Goal: Transaction & Acquisition: Purchase product/service

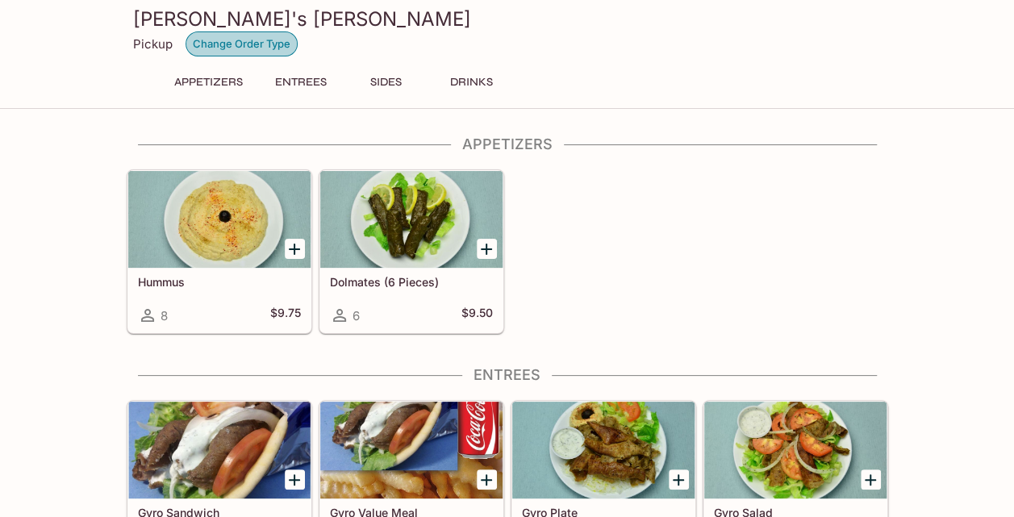
click at [217, 46] on button "Change Order Type" at bounding box center [241, 43] width 112 height 25
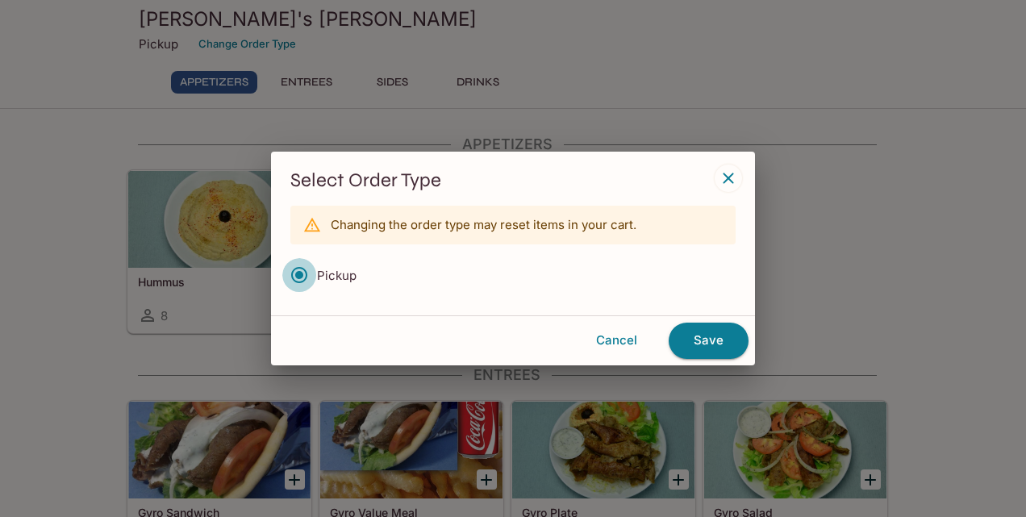
click at [297, 277] on input "Pickup" at bounding box center [299, 275] width 34 height 34
click at [398, 223] on p "Changing the order type may reset items in your cart." at bounding box center [484, 224] width 306 height 15
click at [727, 184] on icon "button" at bounding box center [727, 178] width 19 height 19
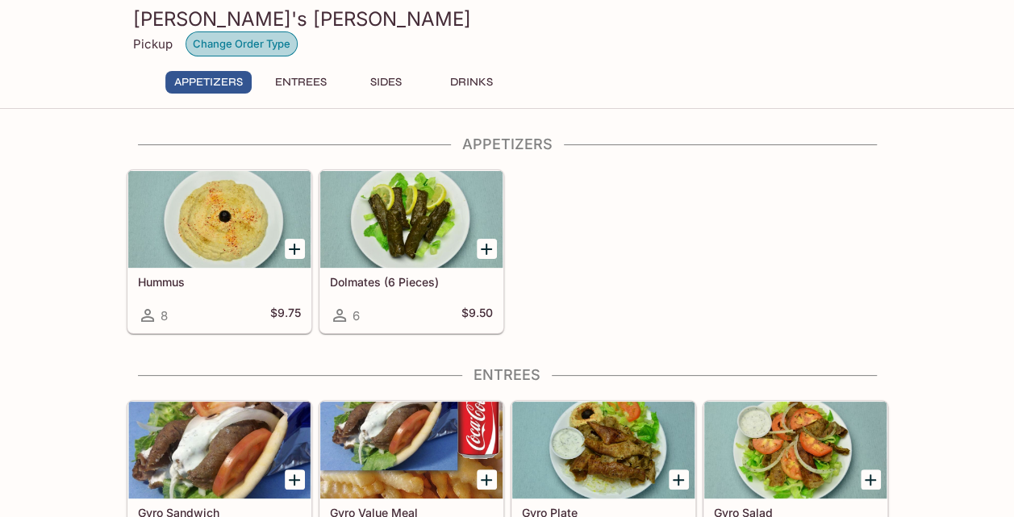
click at [277, 40] on button "Change Order Type" at bounding box center [241, 43] width 112 height 25
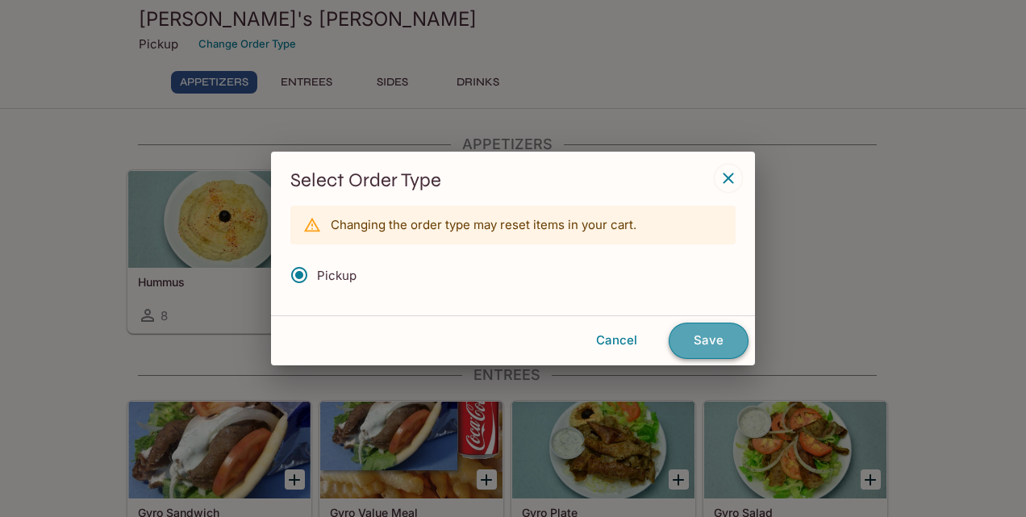
click at [691, 337] on button "Save" at bounding box center [708, 340] width 80 height 35
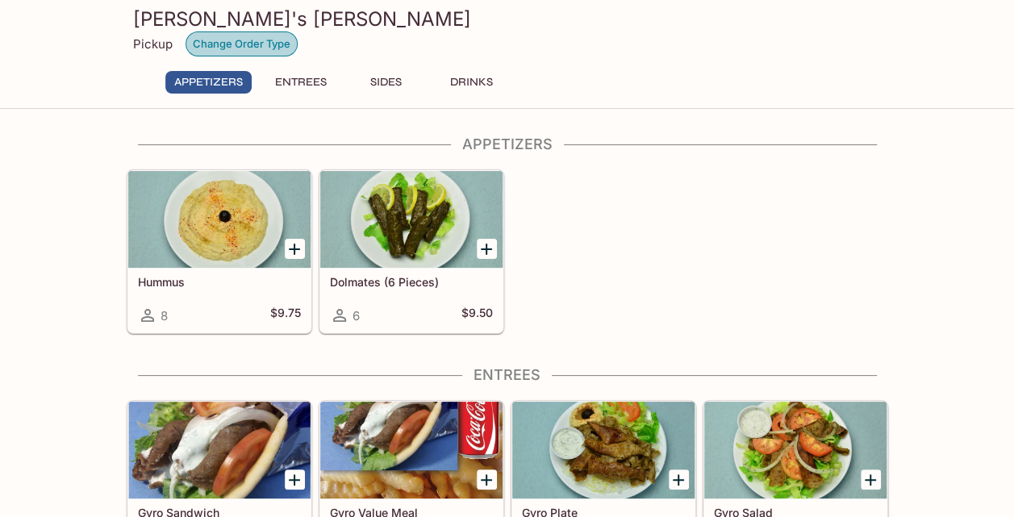
click at [256, 42] on button "Change Order Type" at bounding box center [241, 43] width 112 height 25
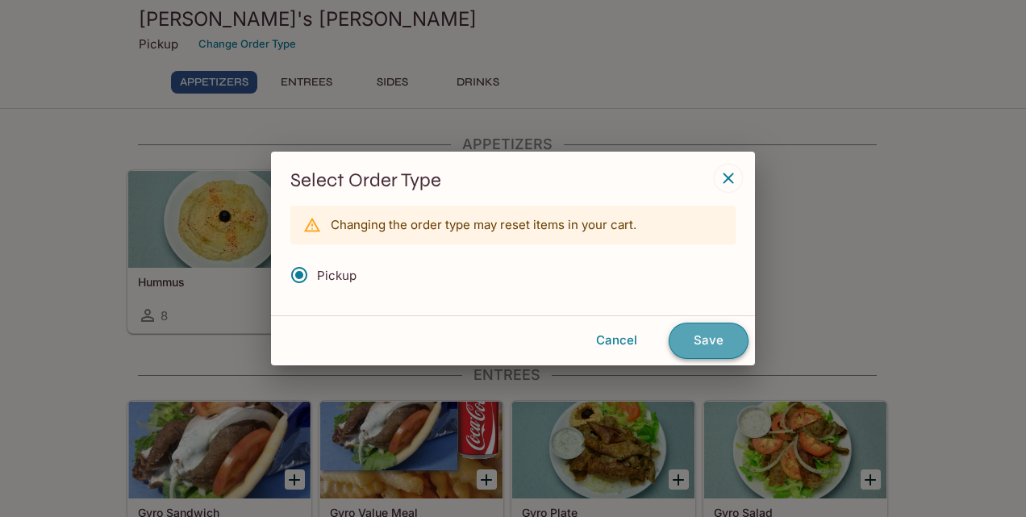
click at [689, 337] on button "Save" at bounding box center [708, 340] width 80 height 35
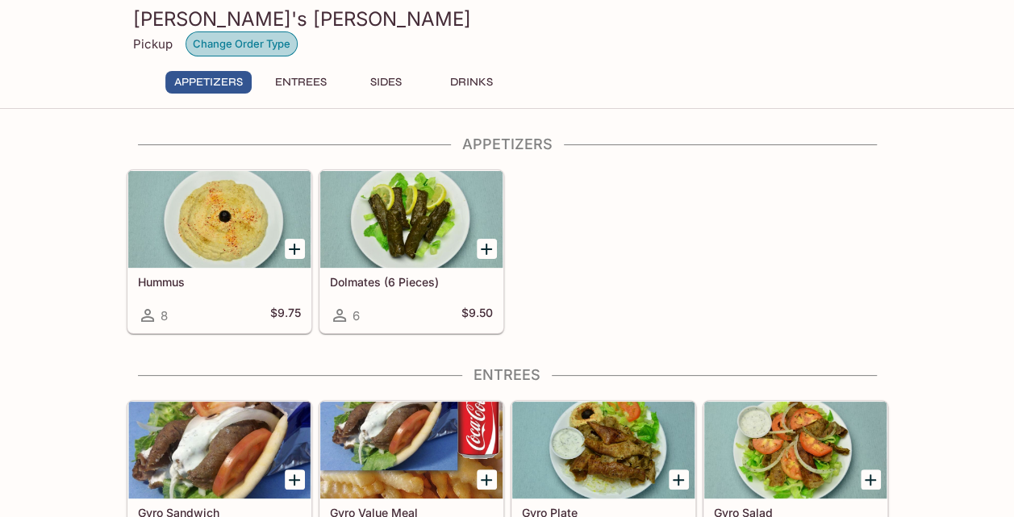
click at [218, 45] on button "Change Order Type" at bounding box center [241, 43] width 112 height 25
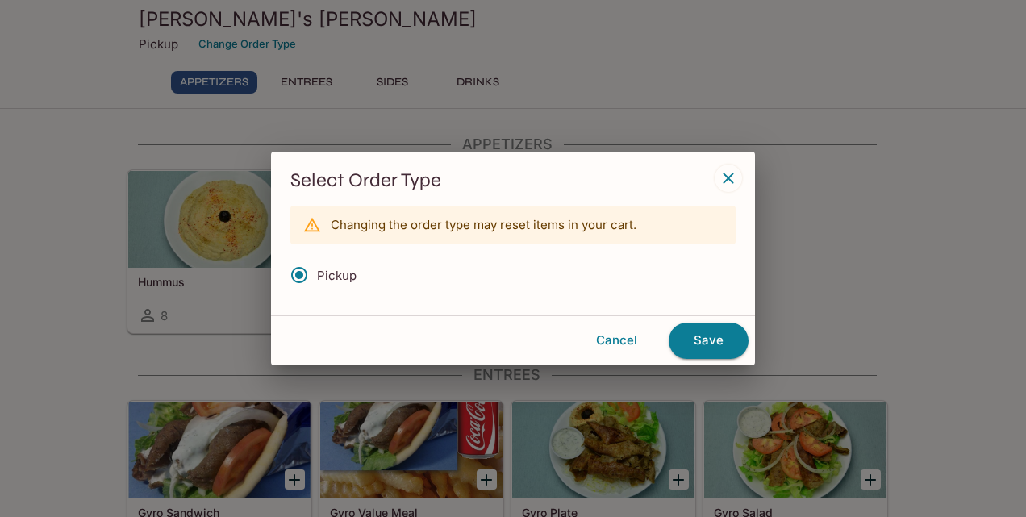
click at [540, 229] on p "Changing the order type may reset items in your cart." at bounding box center [484, 224] width 306 height 15
click at [685, 220] on div "Changing the order type may reset items in your cart." at bounding box center [512, 225] width 445 height 39
click at [730, 184] on icon "button" at bounding box center [727, 178] width 19 height 19
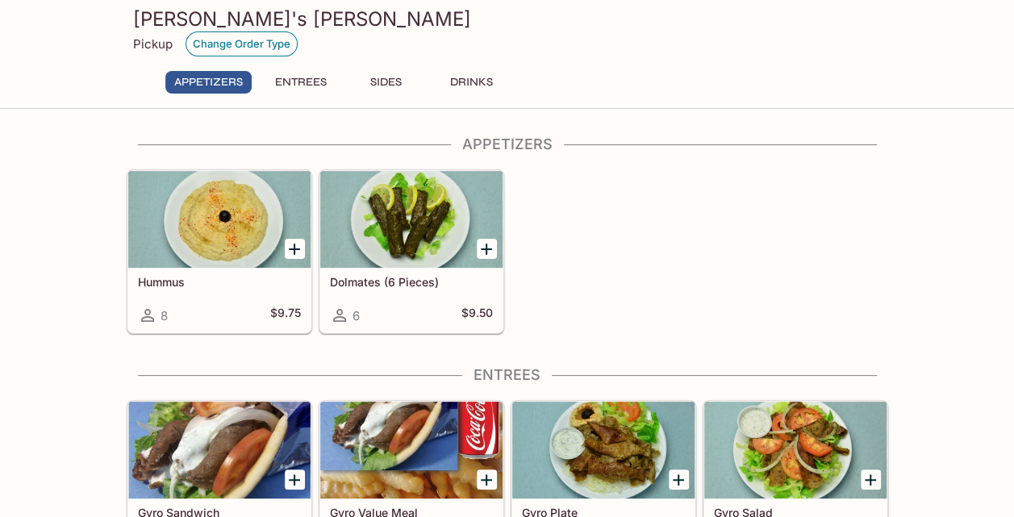
click at [229, 55] on button "Change Order Type" at bounding box center [241, 43] width 112 height 25
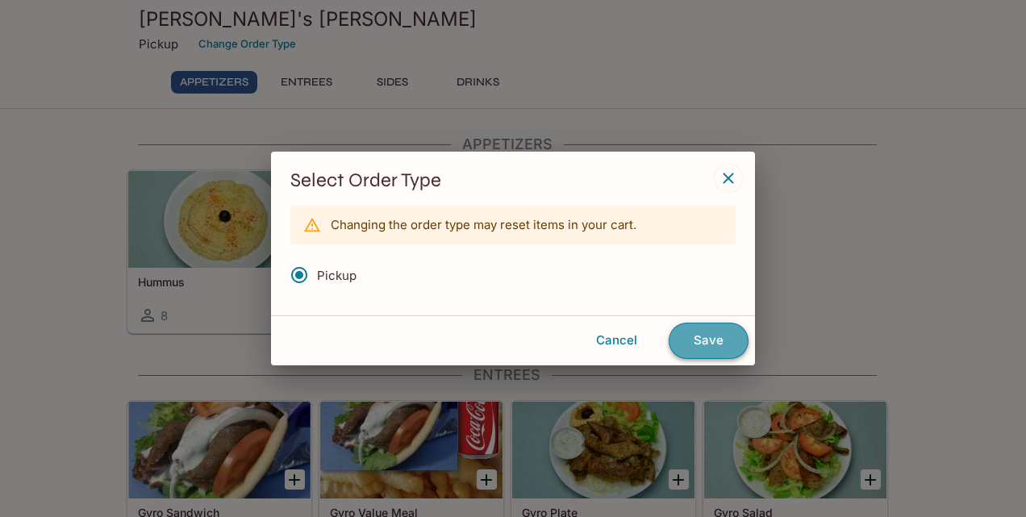
click at [706, 335] on button "Save" at bounding box center [708, 340] width 80 height 35
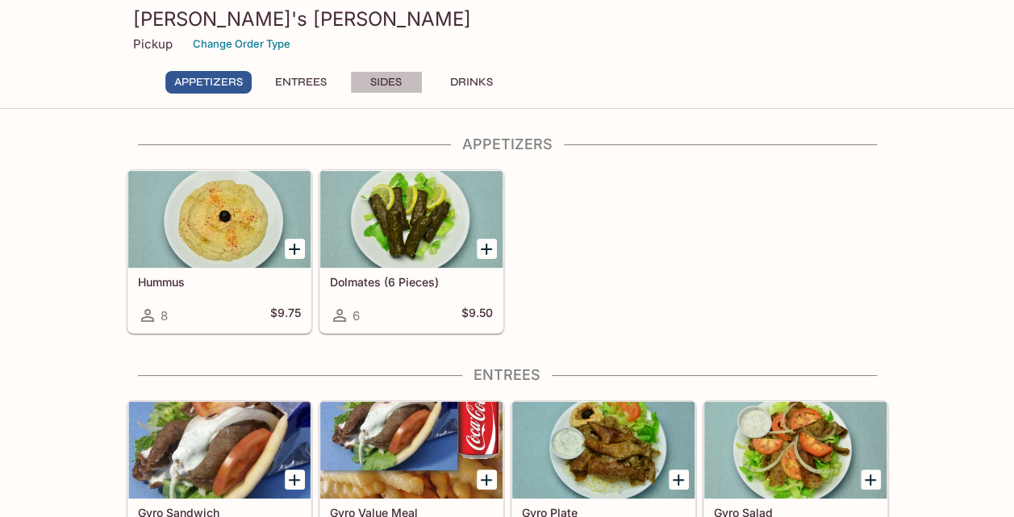
click at [378, 80] on button "Sides" at bounding box center [386, 82] width 73 height 23
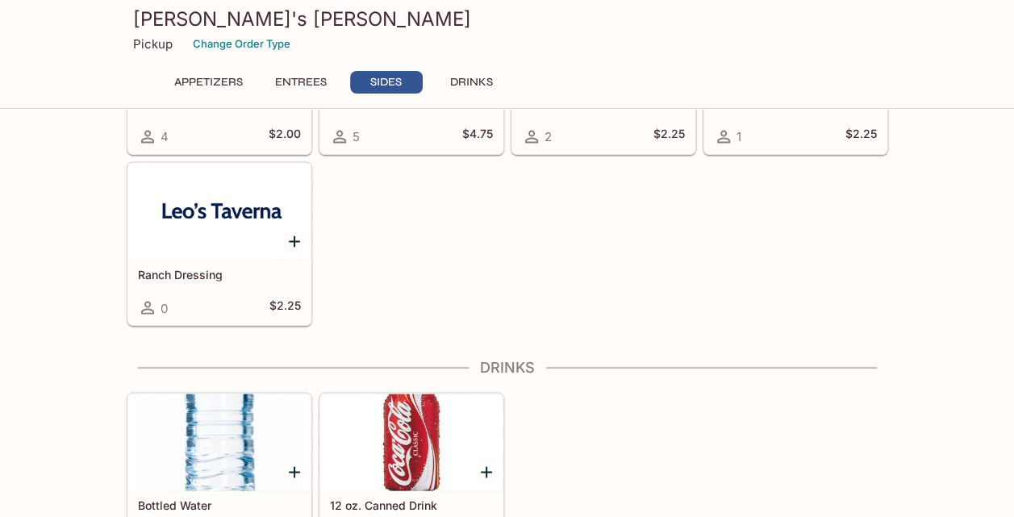
scroll to position [1353, 0]
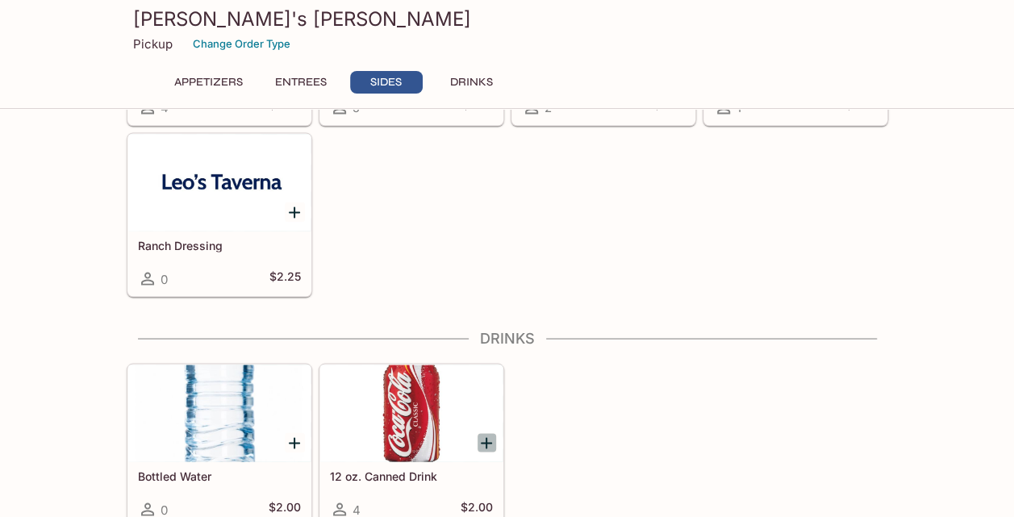
click at [489, 435] on icon "Add 12 oz. Canned Drink" at bounding box center [486, 442] width 19 height 19
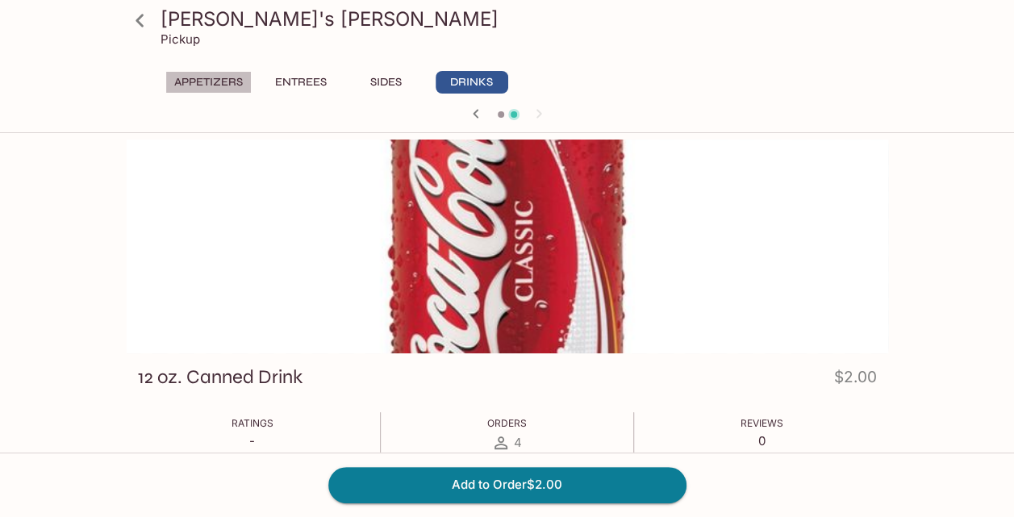
click at [218, 76] on button "Appetizers" at bounding box center [208, 82] width 86 height 23
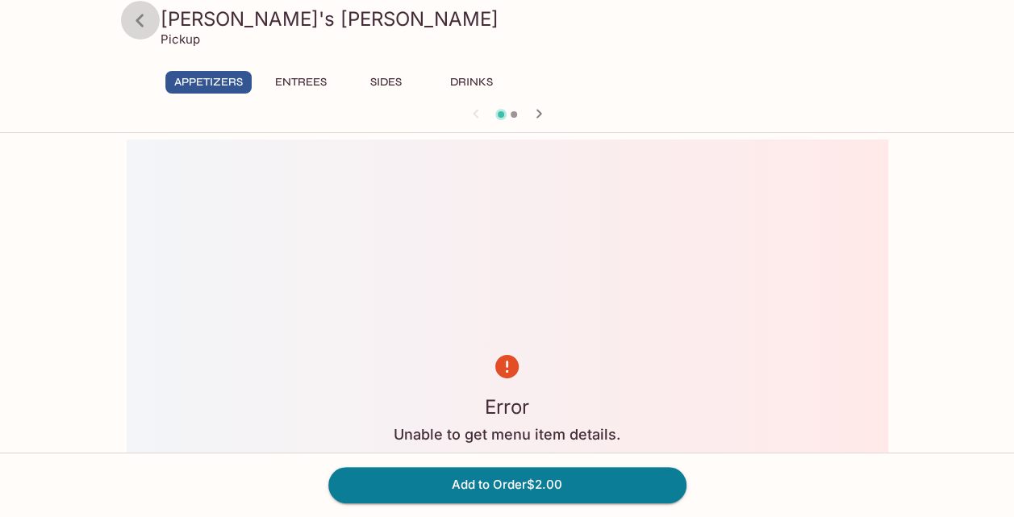
click at [142, 24] on icon at bounding box center [139, 20] width 8 height 13
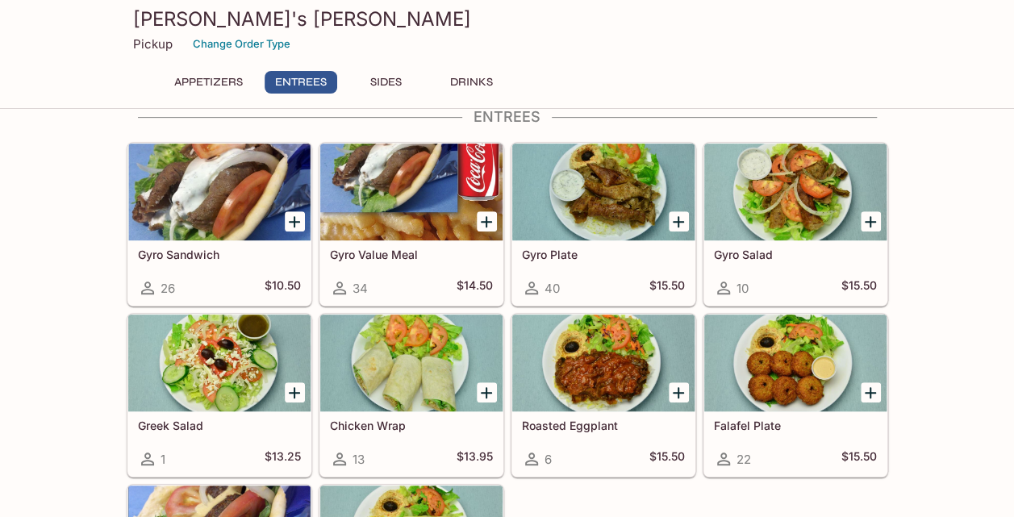
scroll to position [279, 0]
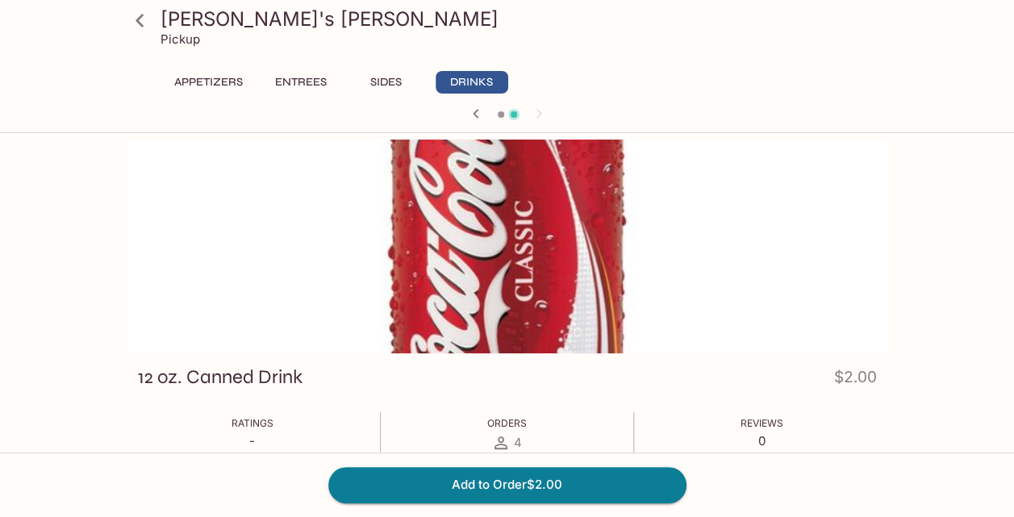
scroll to position [652, 0]
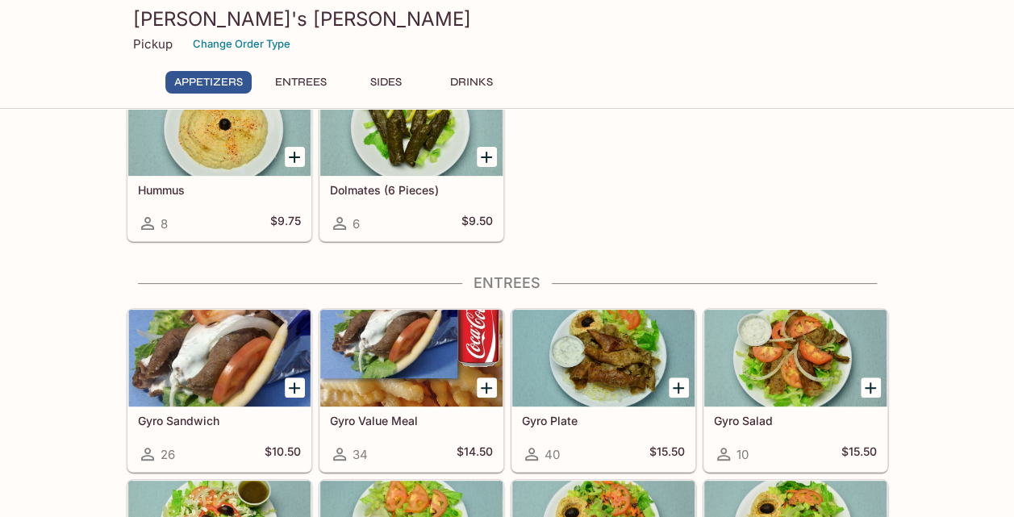
scroll to position [97, 0]
